Goal: Communication & Community: Answer question/provide support

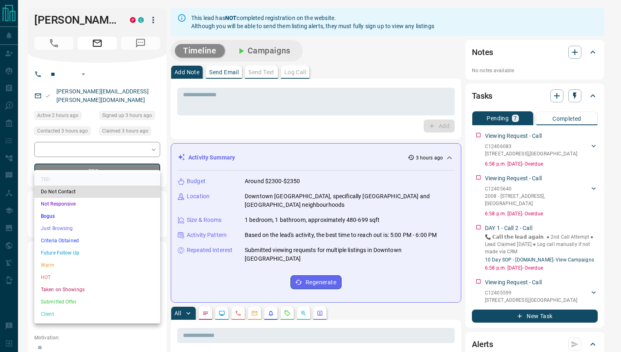
click at [82, 263] on li "Warm" at bounding box center [97, 265] width 126 height 12
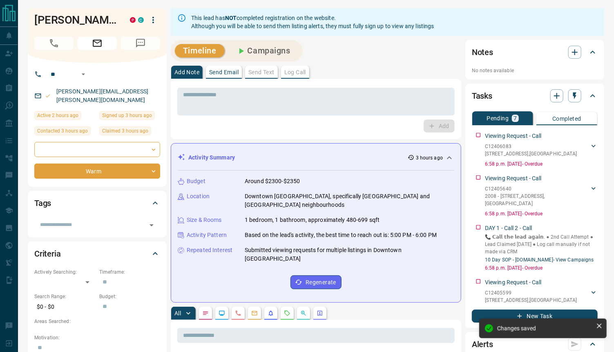
type input "*"
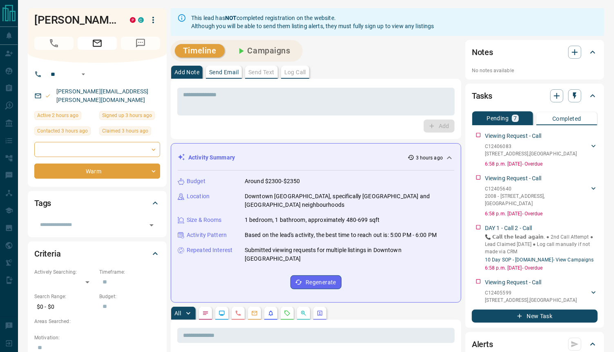
click at [225, 70] on p "Send Email" at bounding box center [223, 72] width 29 height 6
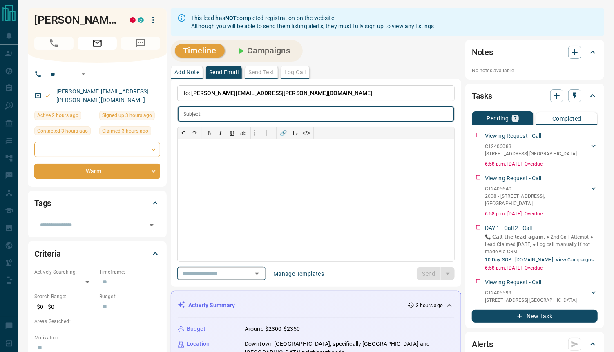
click at [260, 270] on icon "Open" at bounding box center [257, 274] width 10 height 10
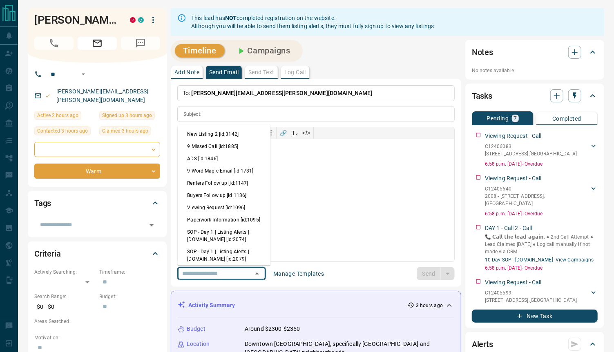
click at [221, 204] on li "Viewing Request [id:1096]" at bounding box center [223, 208] width 93 height 12
type input "**********"
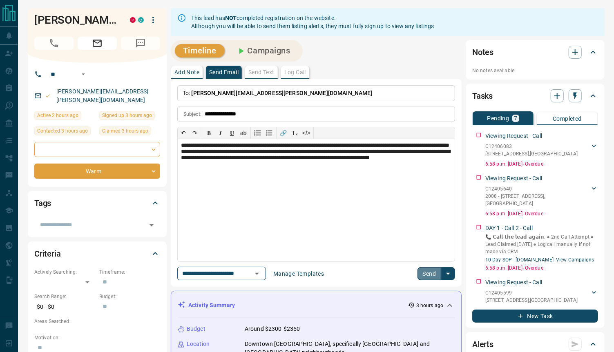
click at [425, 273] on button "Send" at bounding box center [429, 273] width 24 height 13
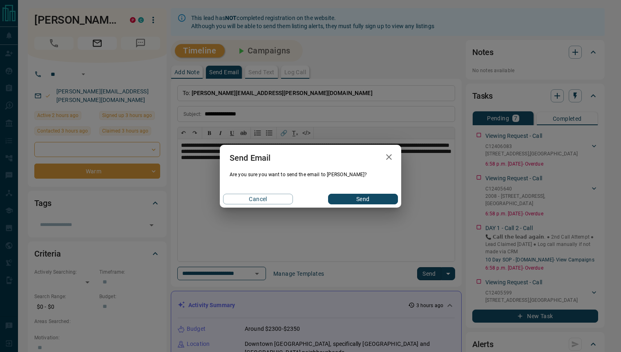
click at [356, 199] on button "Send" at bounding box center [363, 199] width 70 height 11
